Goal: Navigation & Orientation: Go to known website

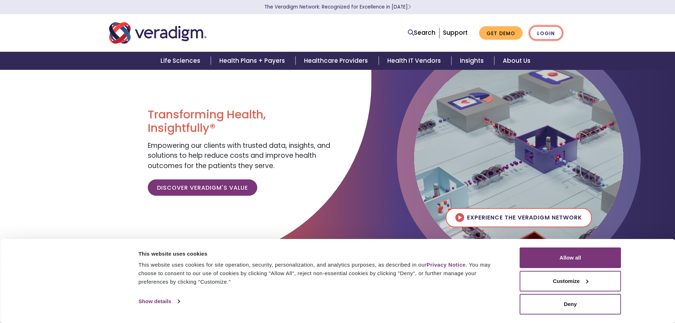
click at [550, 27] on link "Login" at bounding box center [546, 33] width 33 height 15
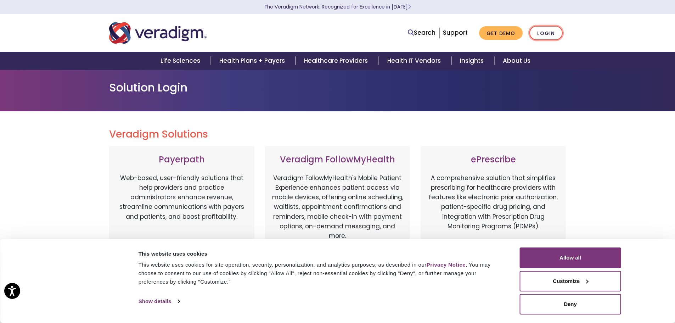
click at [554, 30] on link "Login" at bounding box center [546, 33] width 33 height 15
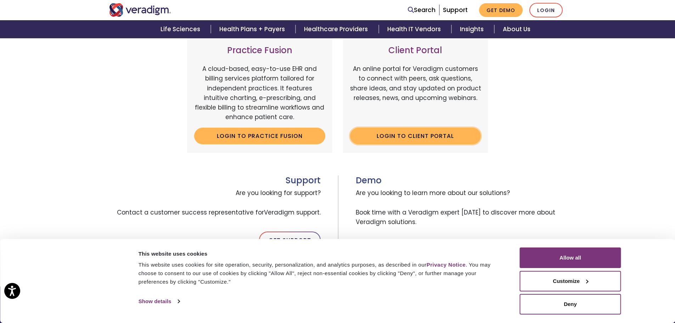
scroll to position [248, 0]
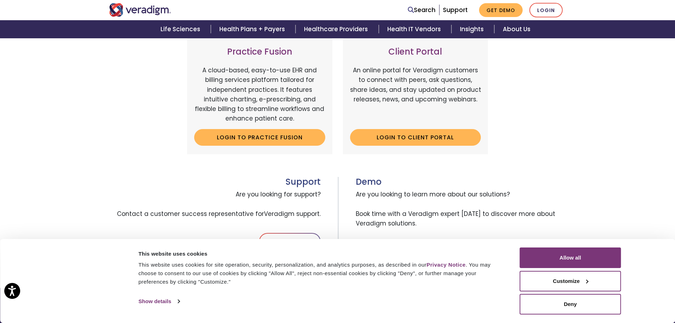
click at [403, 129] on div "Client Portal An online portal for Veradigm customers to connect with peers, as…" at bounding box center [415, 96] width 145 height 116
click at [408, 135] on link "Login to Client Portal" at bounding box center [415, 137] width 131 height 16
